Goal: Communication & Community: Answer question/provide support

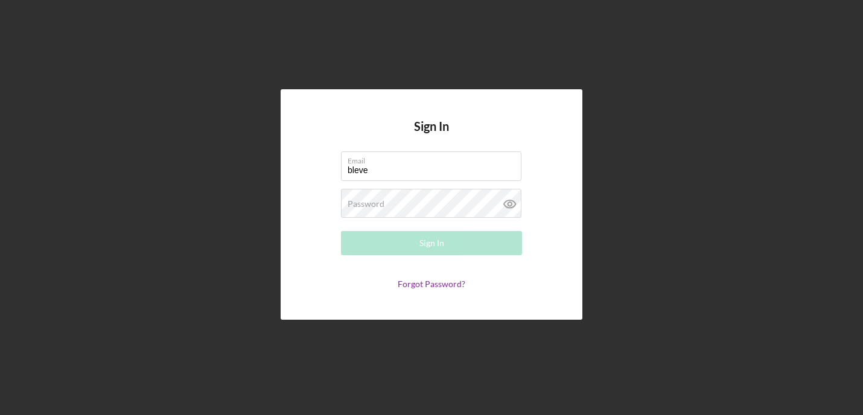
type input "[EMAIL_ADDRESS][DOMAIN_NAME]"
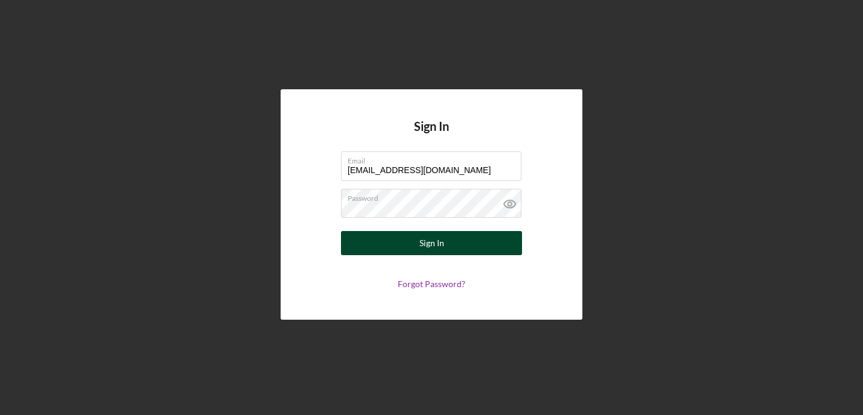
click at [444, 241] on button "Sign In" at bounding box center [431, 243] width 181 height 24
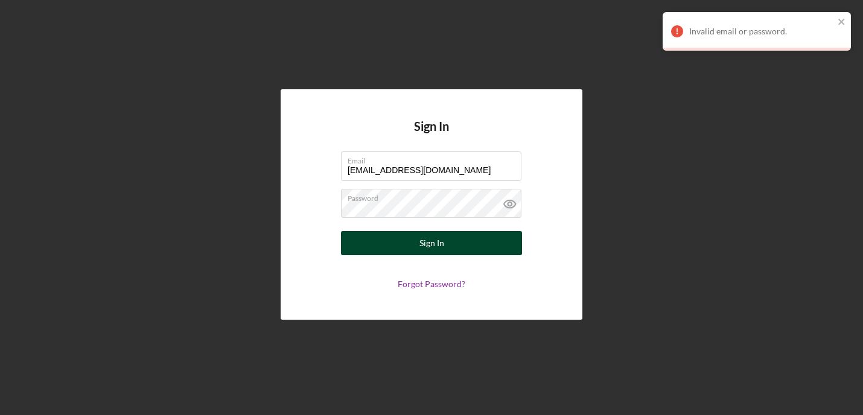
click at [414, 243] on button "Sign In" at bounding box center [431, 243] width 181 height 24
click at [402, 251] on button "Sign In" at bounding box center [431, 243] width 181 height 24
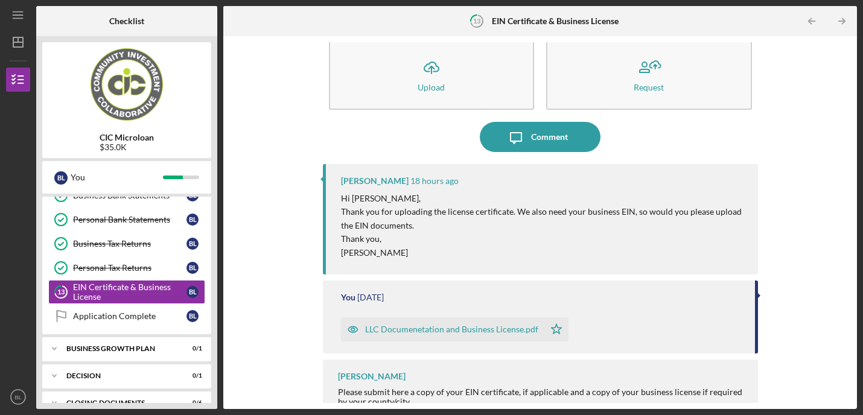
scroll to position [19, 0]
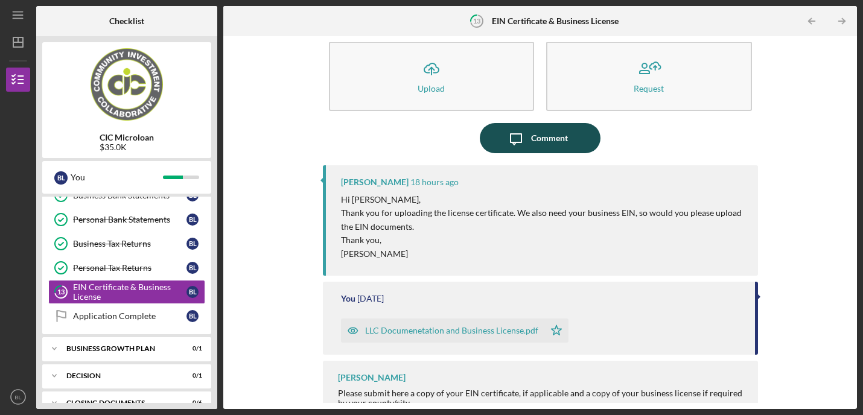
click at [536, 137] on div "Comment" at bounding box center [549, 138] width 37 height 30
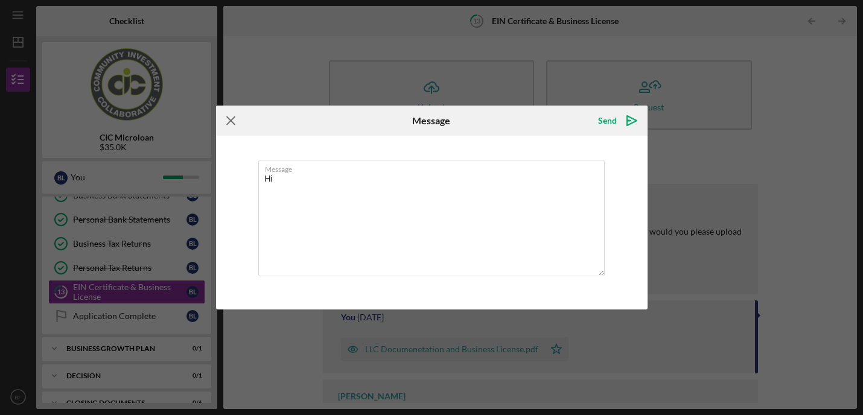
type textarea "Hi"
click at [232, 123] on line at bounding box center [231, 121] width 8 height 8
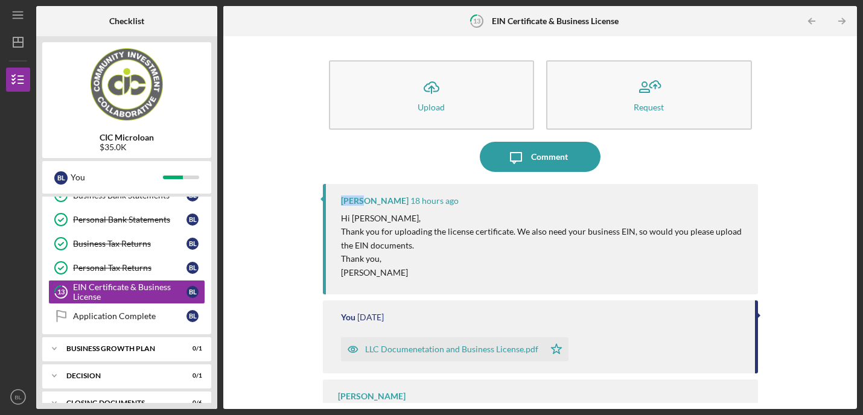
drag, startPoint x: 364, startPoint y: 201, endPoint x: 332, endPoint y: 199, distance: 32.0
click at [332, 199] on div "[PERSON_NAME] 18 hours ago Hi [PERSON_NAME], Thank you for uploading the licens…" at bounding box center [540, 239] width 435 height 110
copy div "[PERSON_NAME]"
click at [585, 159] on button "Icon/Message Comment" at bounding box center [540, 157] width 121 height 30
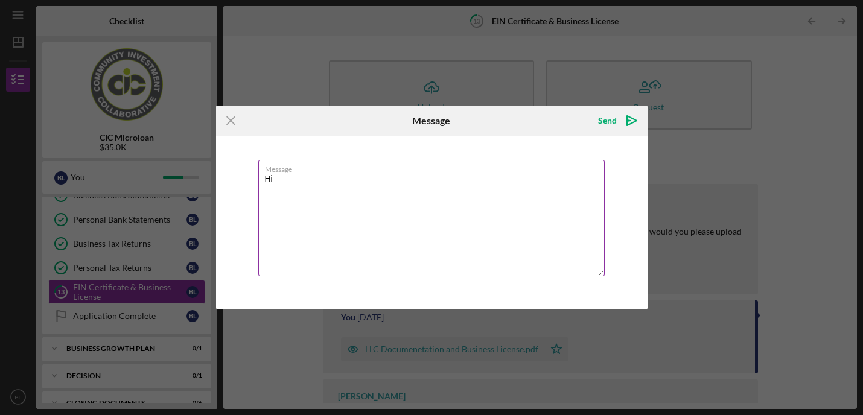
click at [381, 192] on textarea "Hi" at bounding box center [431, 218] width 346 height 116
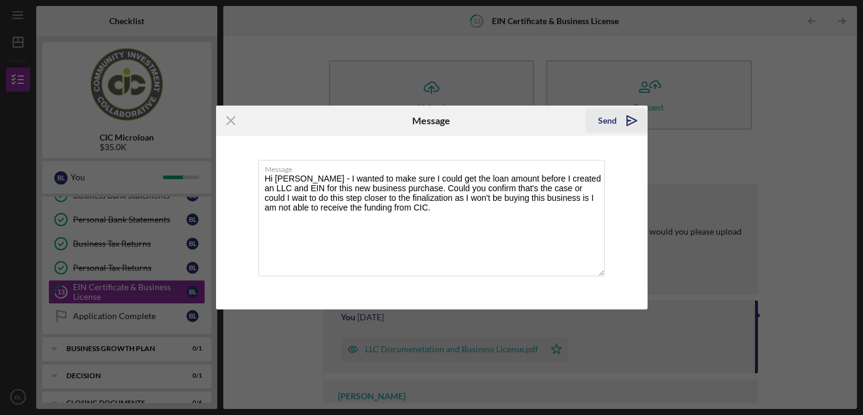
type textarea "Hi [PERSON_NAME] - I wanted to make sure I could get the loan amount before I c…"
click at [620, 119] on icon "Icon/icon-invite-send" at bounding box center [632, 121] width 30 height 30
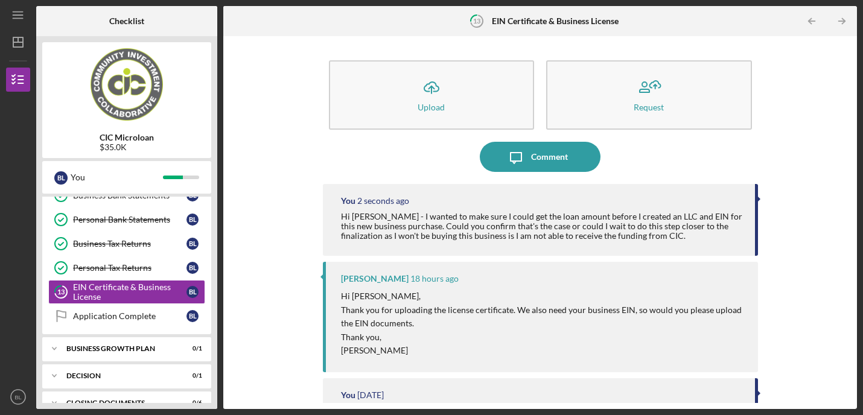
scroll to position [39, 0]
